Goal: Obtain resource: Obtain resource

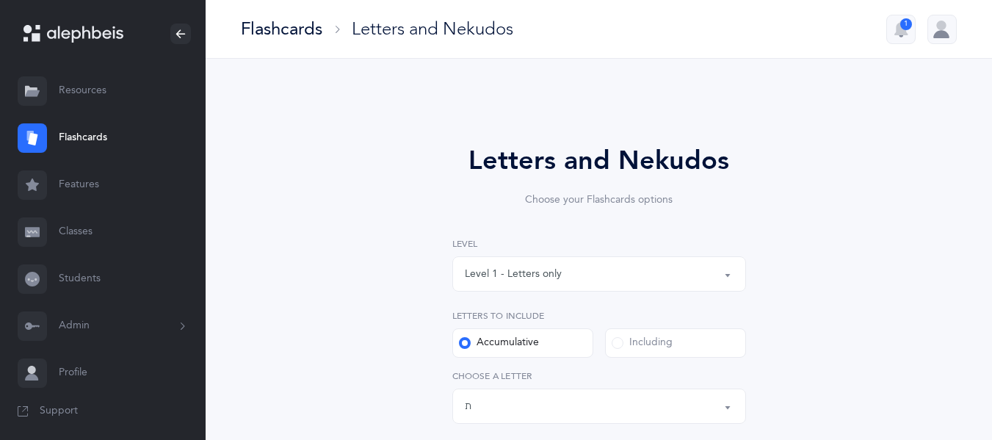
select select "27"
select select "single"
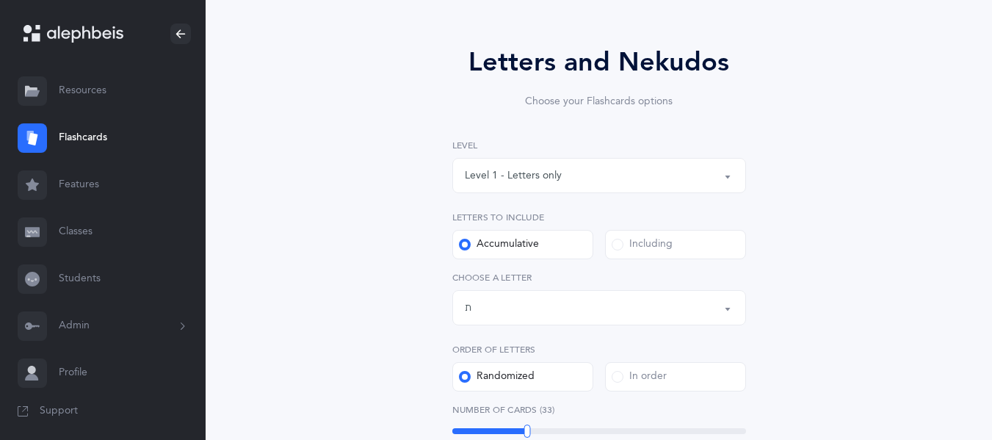
scroll to position [99, 0]
click at [539, 171] on div "Level 1 - Letters only" at bounding box center [513, 174] width 97 height 15
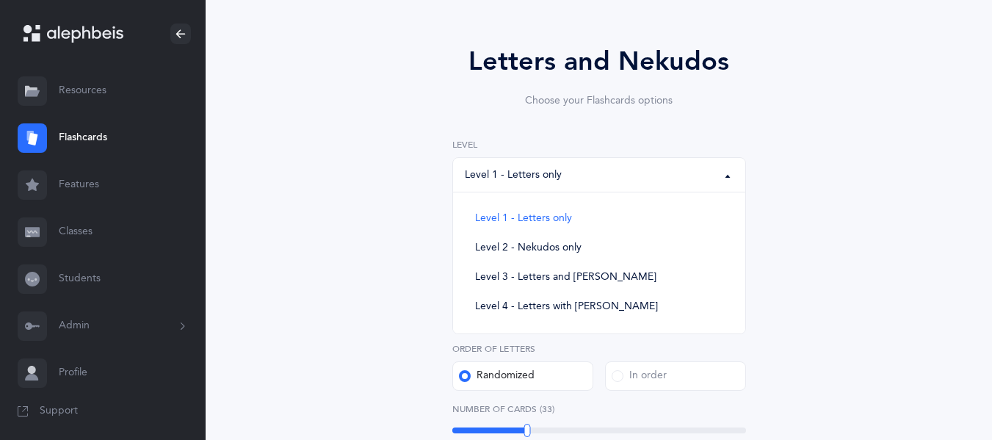
click at [72, 94] on link "Resources" at bounding box center [103, 91] width 206 height 47
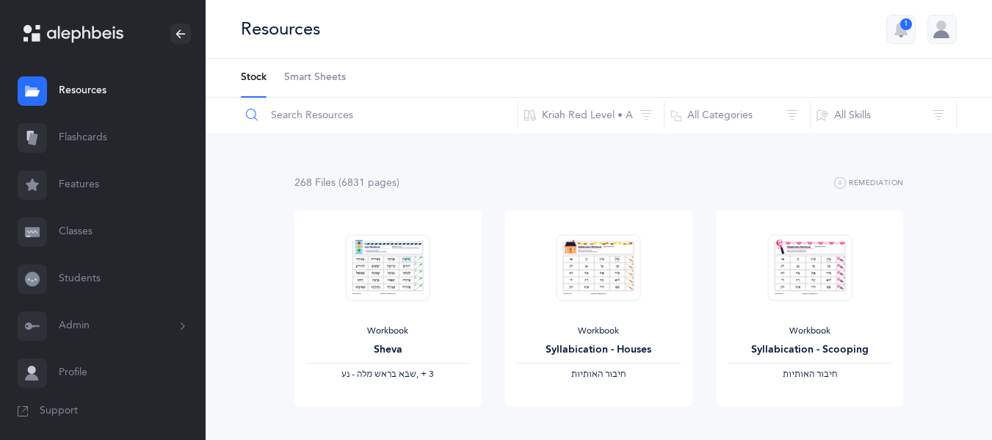
click at [323, 117] on input "text" at bounding box center [379, 115] width 278 height 35
type input "homework"
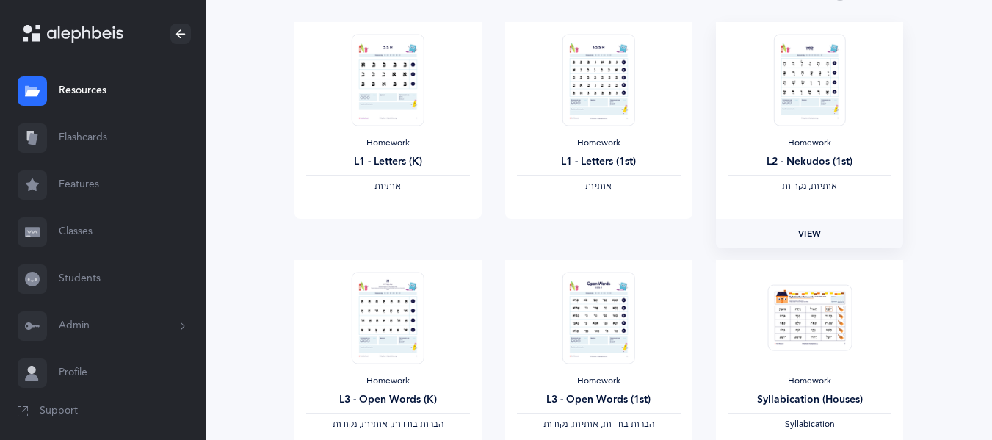
scroll to position [189, 0]
click at [813, 230] on span "View" at bounding box center [809, 232] width 23 height 13
